Goal: Task Accomplishment & Management: Complete application form

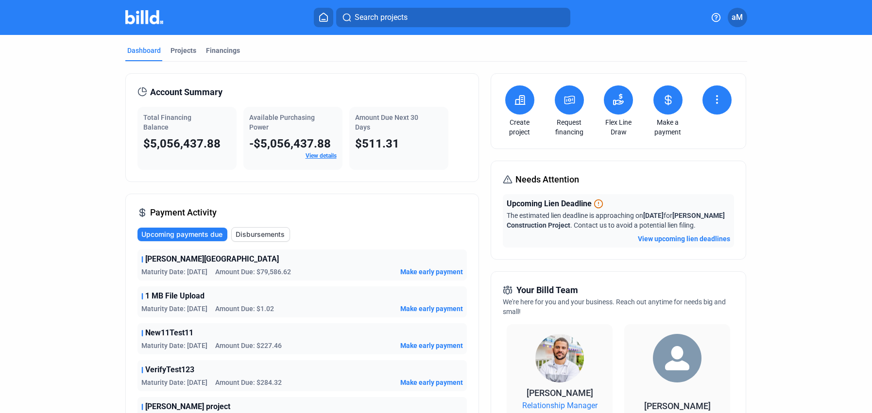
click at [137, 17] on img at bounding box center [144, 17] width 38 height 14
click at [142, 19] on img at bounding box center [144, 17] width 38 height 14
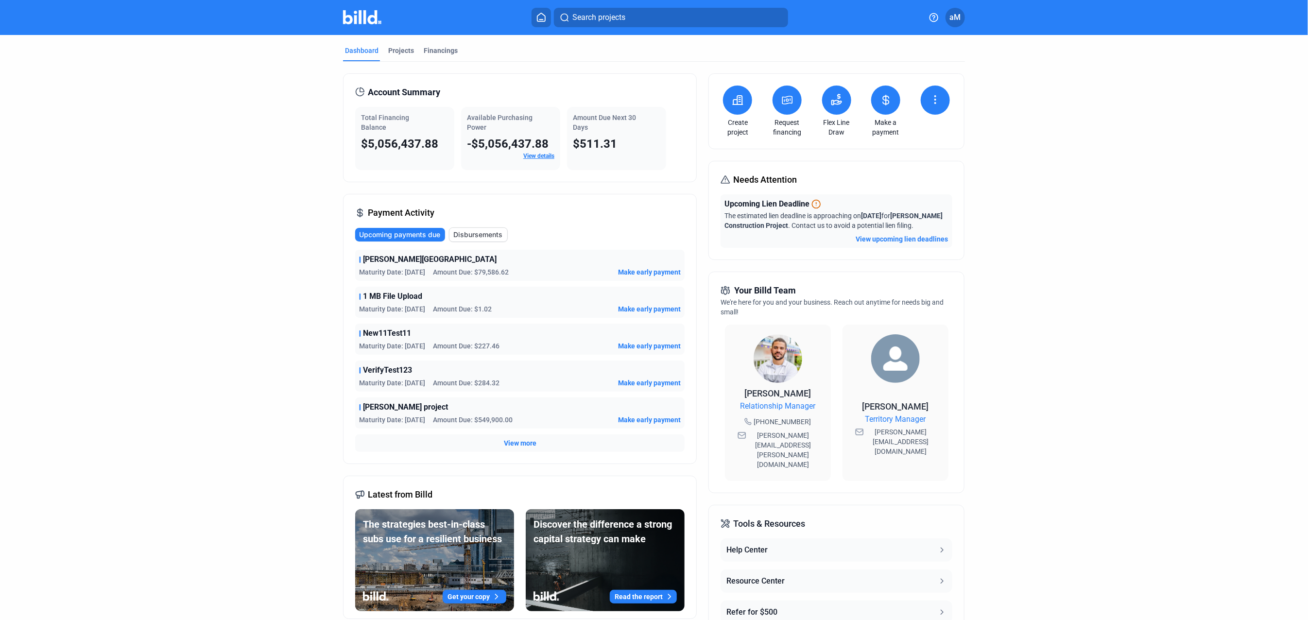
click at [872, 112] on dashboard "Dashboard Projects Financings Account Summary Total Financing Balance $5,056,43…" at bounding box center [654, 367] width 1177 height 664
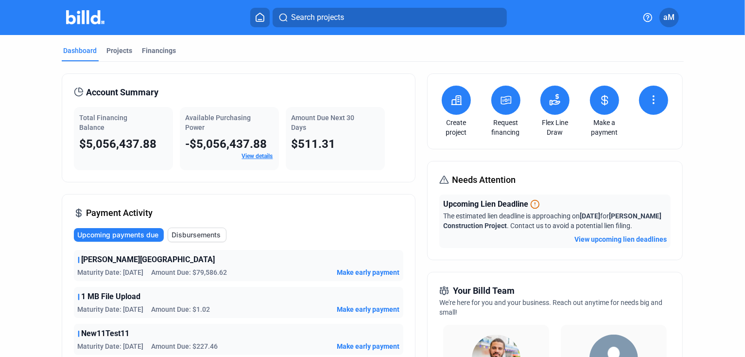
click at [451, 103] on icon at bounding box center [456, 100] width 10 height 9
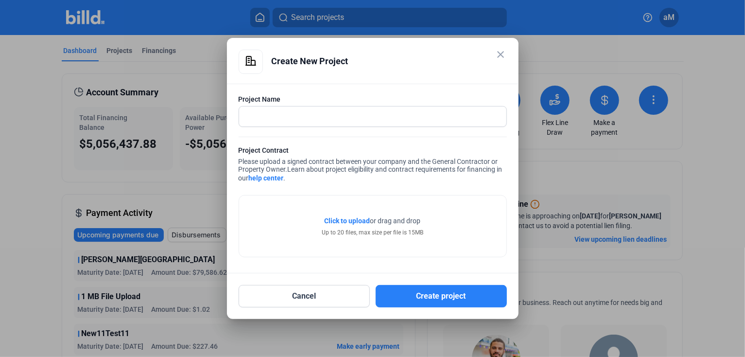
click at [499, 57] on mat-icon "close" at bounding box center [501, 55] width 12 height 12
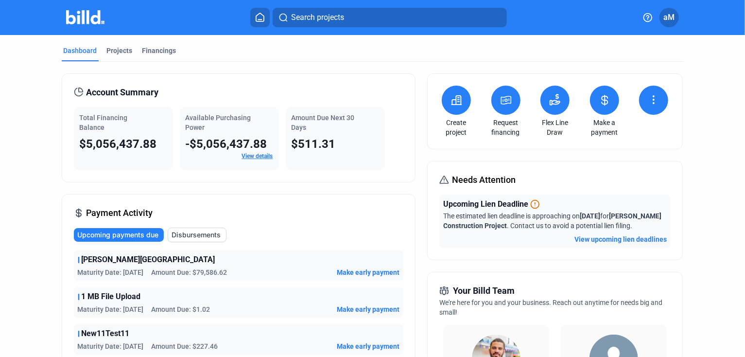
click at [502, 104] on icon at bounding box center [506, 100] width 12 height 12
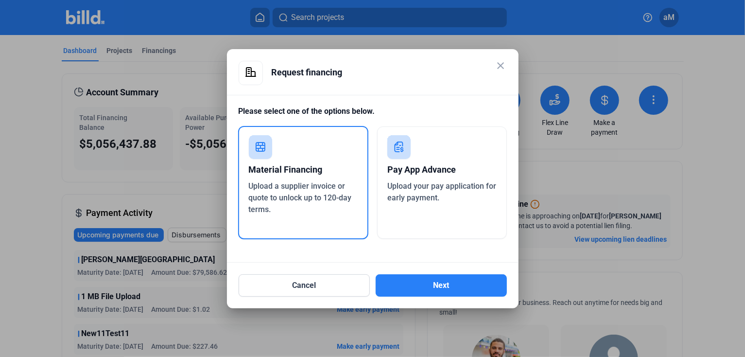
click at [503, 61] on mat-icon "close" at bounding box center [501, 66] width 12 height 12
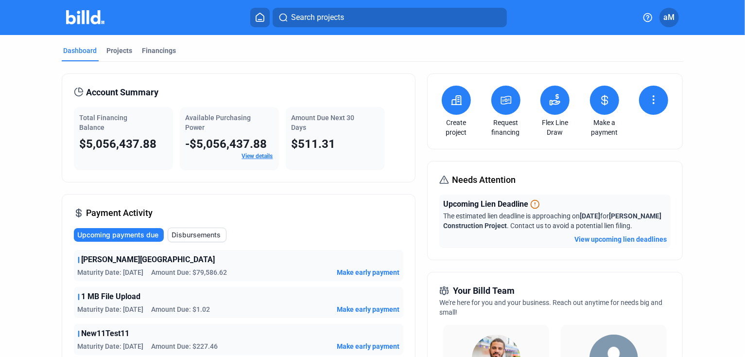
click at [551, 99] on icon at bounding box center [555, 100] width 12 height 12
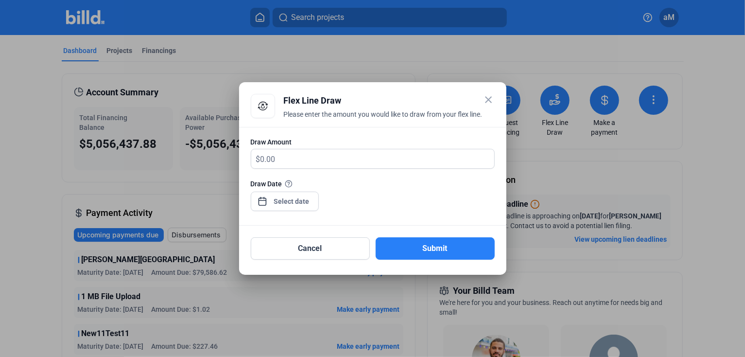
click at [485, 100] on mat-icon "close" at bounding box center [489, 100] width 12 height 12
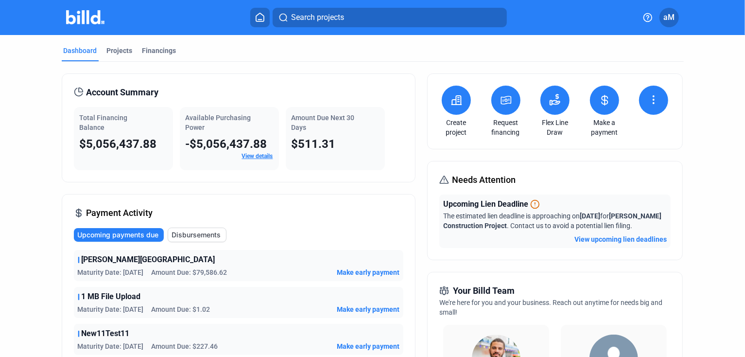
click at [599, 97] on icon at bounding box center [605, 100] width 12 height 12
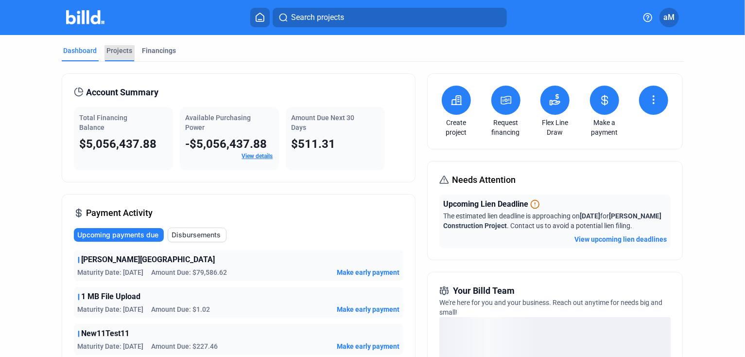
click at [121, 51] on div "Projects" at bounding box center [120, 51] width 26 height 10
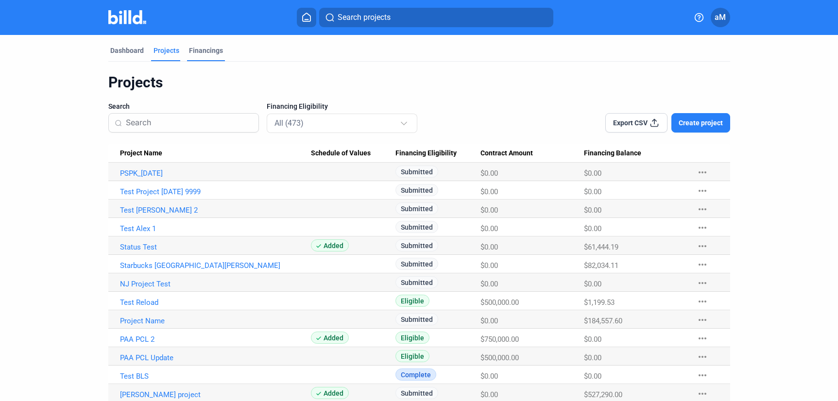
click at [198, 51] on div "Financings" at bounding box center [206, 51] width 34 height 10
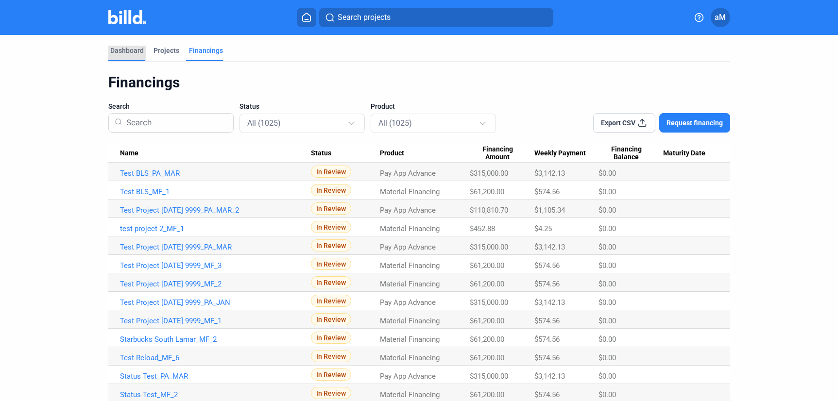
click at [130, 50] on div "Dashboard" at bounding box center [127, 51] width 34 height 10
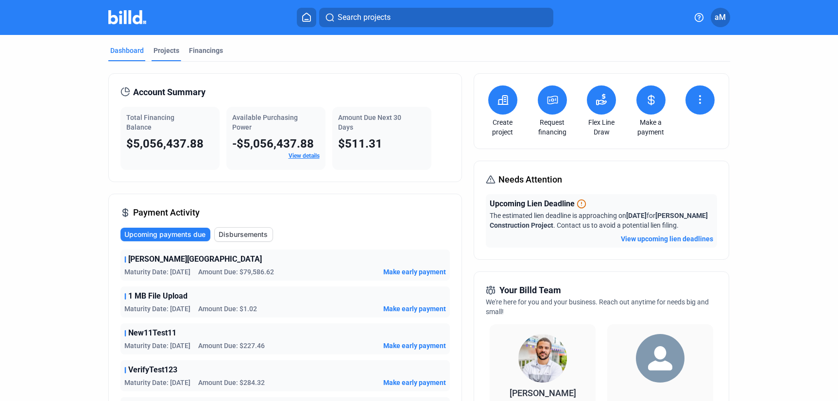
click at [160, 49] on div "Projects" at bounding box center [167, 51] width 26 height 10
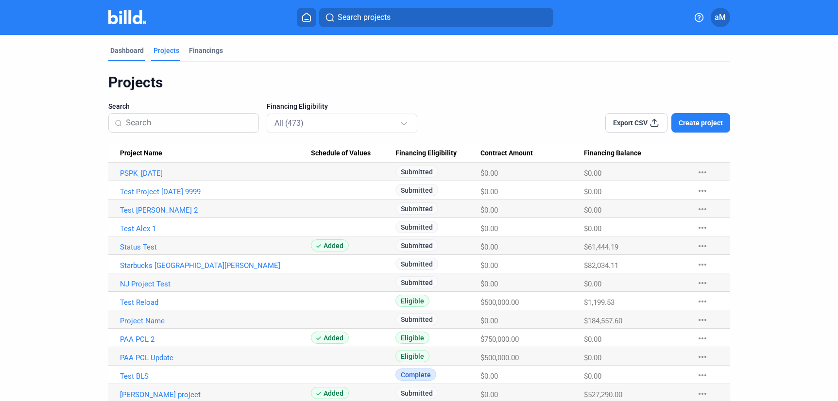
click at [126, 53] on div "Dashboard" at bounding box center [127, 51] width 34 height 10
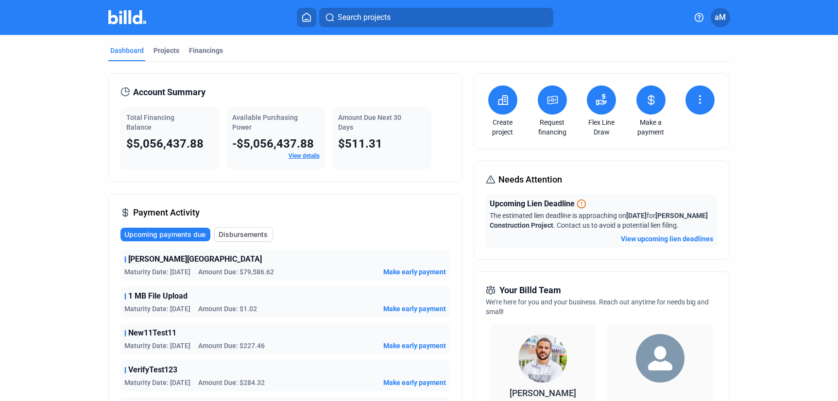
click at [498, 105] on create-project-icon at bounding box center [503, 100] width 12 height 12
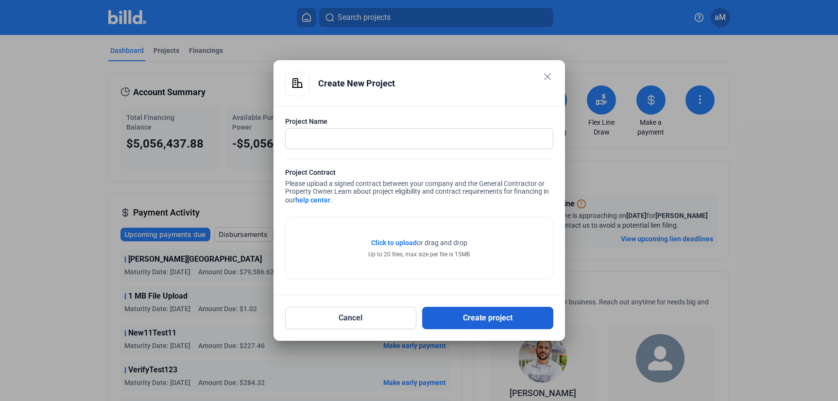
click at [475, 314] on button "Create project" at bounding box center [487, 318] width 131 height 22
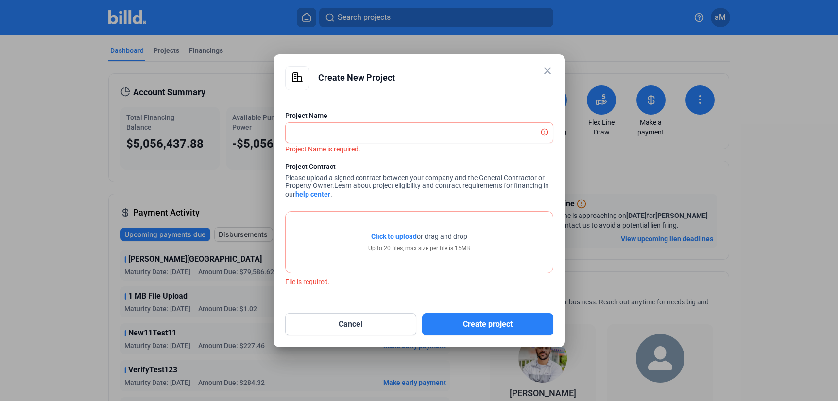
click at [548, 70] on mat-icon "close" at bounding box center [548, 71] width 12 height 12
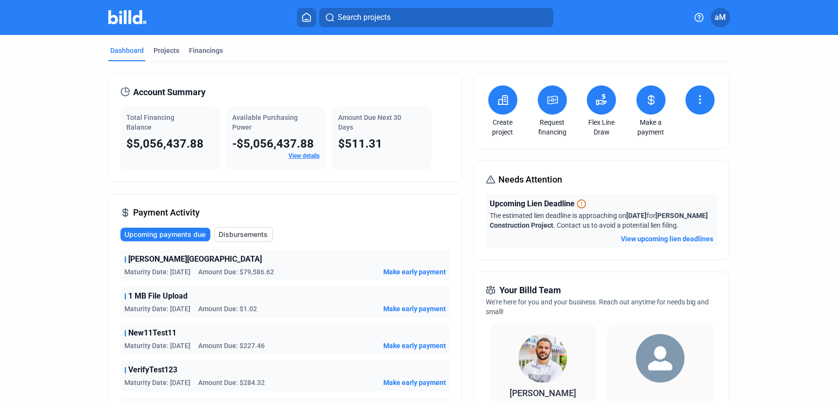
click at [82, 255] on dashboard "Dashboard Projects Financings Account Summary Total Financing Balance $5,056,43…" at bounding box center [419, 367] width 755 height 664
